Goal: Navigation & Orientation: Find specific page/section

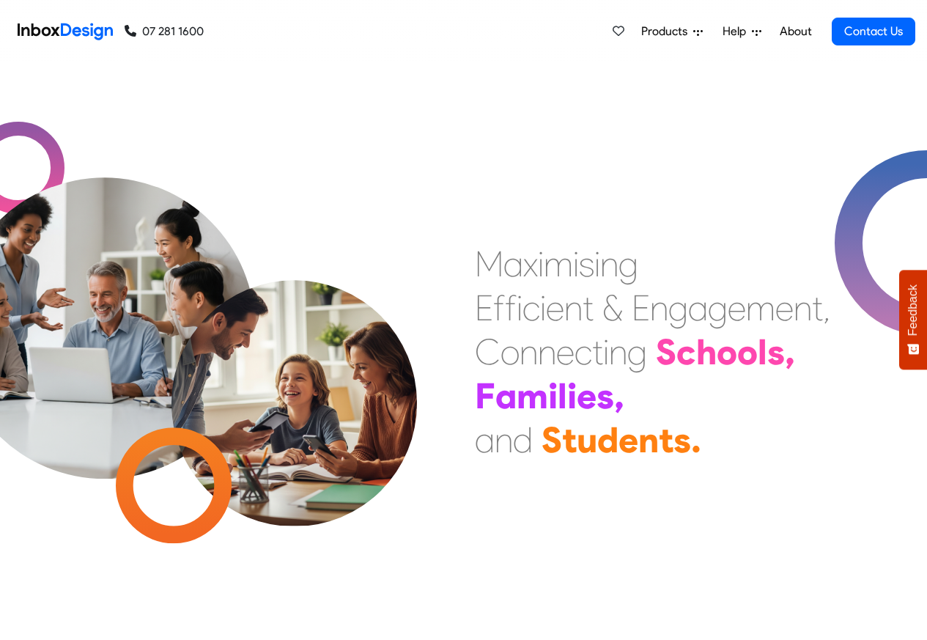
click at [672, 32] on span "Products" at bounding box center [667, 32] width 52 height 18
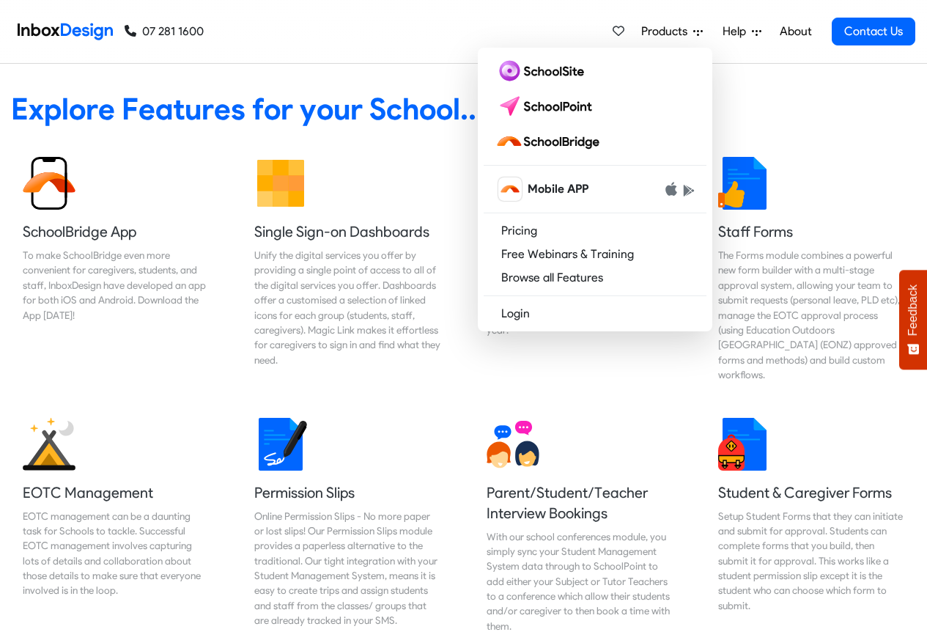
scroll to position [616, 0]
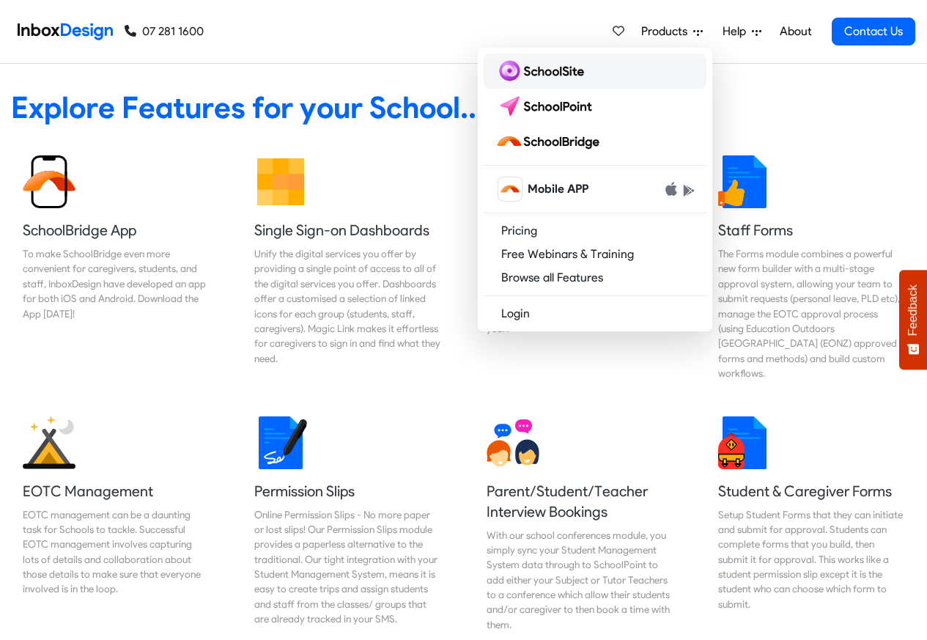
click at [517, 72] on img at bounding box center [543, 70] width 95 height 23
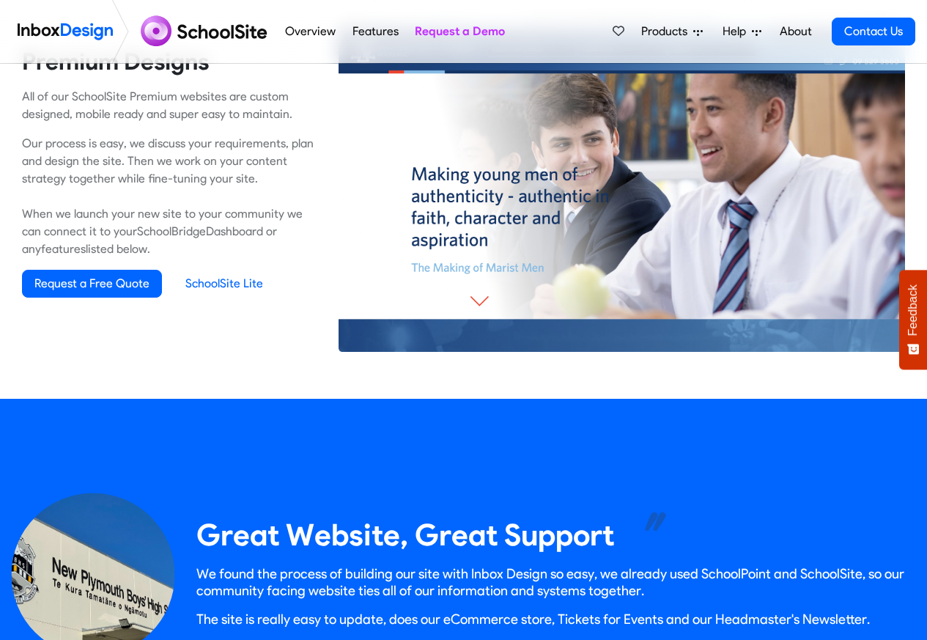
scroll to position [1144, 0]
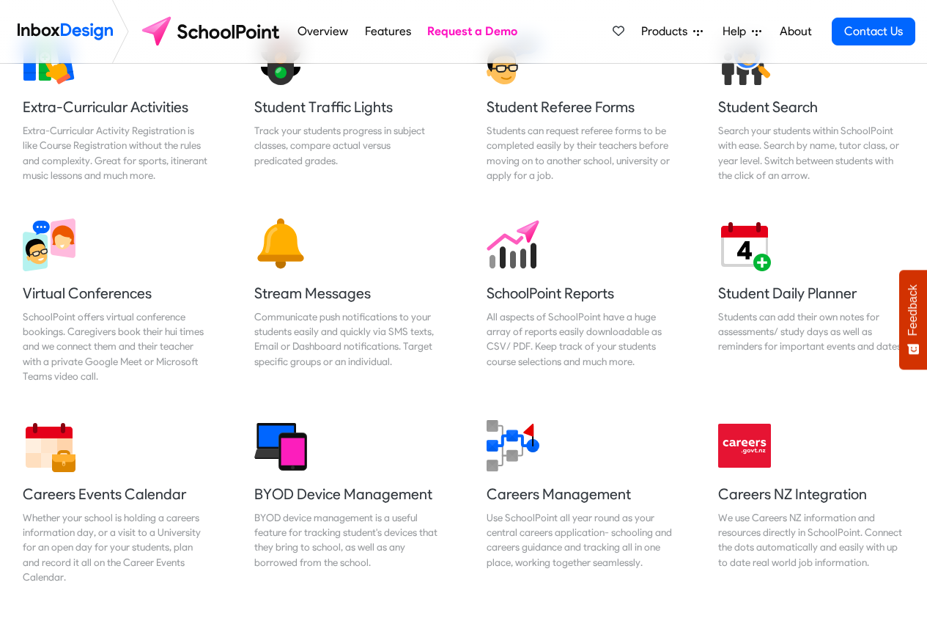
scroll to position [1144, 0]
